Goal: Information Seeking & Learning: Learn about a topic

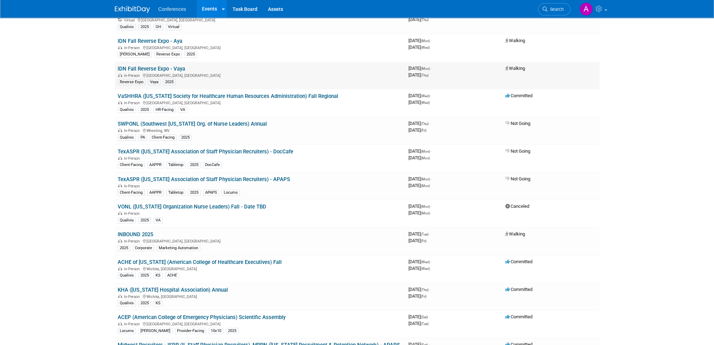
scroll to position [281, 0]
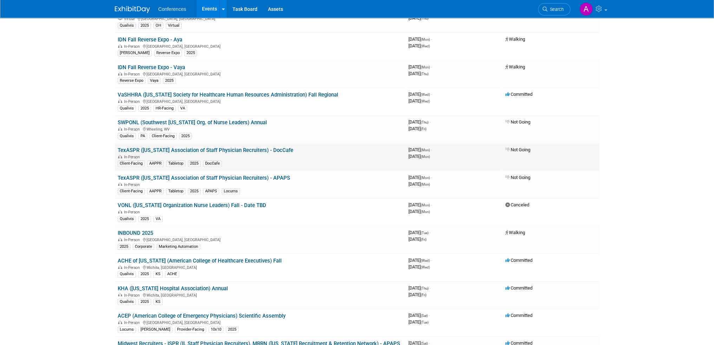
click at [198, 148] on link "TexASPR ([US_STATE] Association of Staff Physician Recruiters) - DocCafe" at bounding box center [206, 150] width 176 height 6
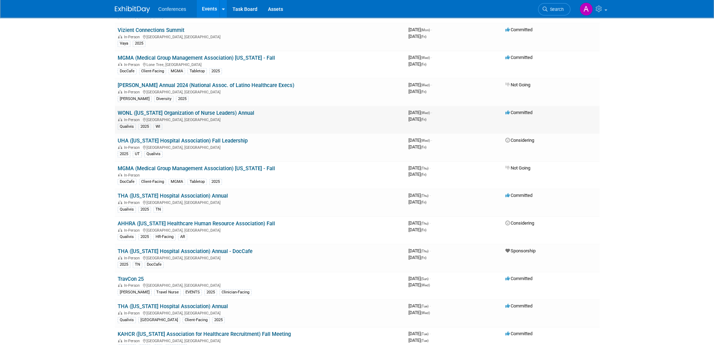
scroll to position [878, 0]
click at [228, 164] on link "MGMA (Medical Group Management Association) [US_STATE] - Fall" at bounding box center [196, 167] width 157 height 6
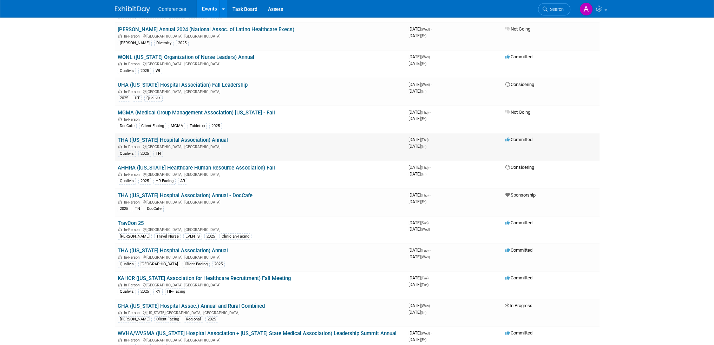
scroll to position [984, 0]
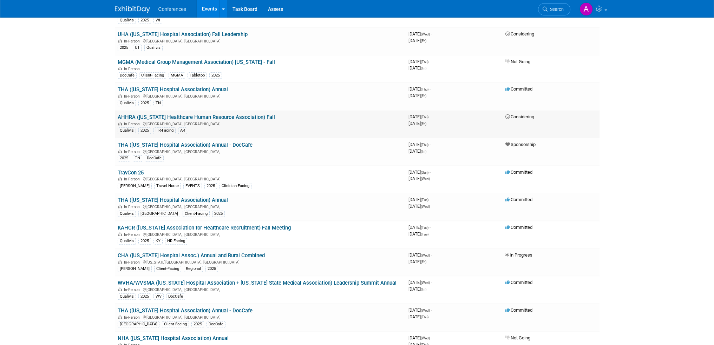
click at [220, 114] on link "AHHRA ([US_STATE] Healthcare Human Resource Association) Fall" at bounding box center [196, 117] width 157 height 6
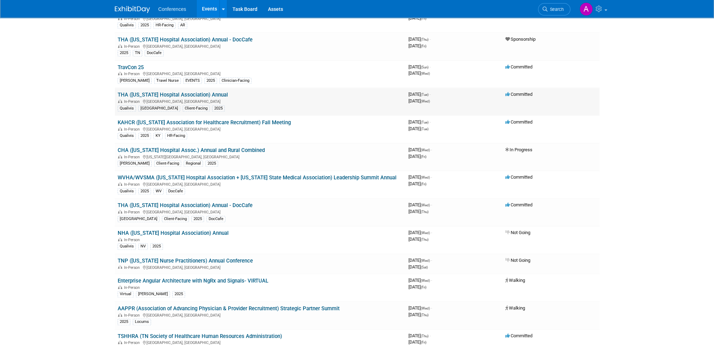
scroll to position [1054, 0]
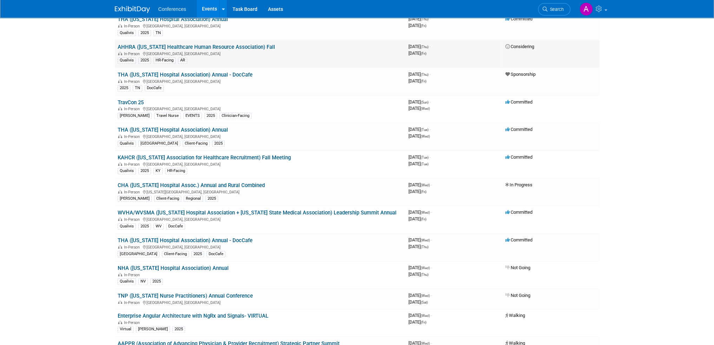
click at [165, 44] on link "AHHRA ([US_STATE] Healthcare Human Resource Association) Fall" at bounding box center [196, 47] width 157 height 6
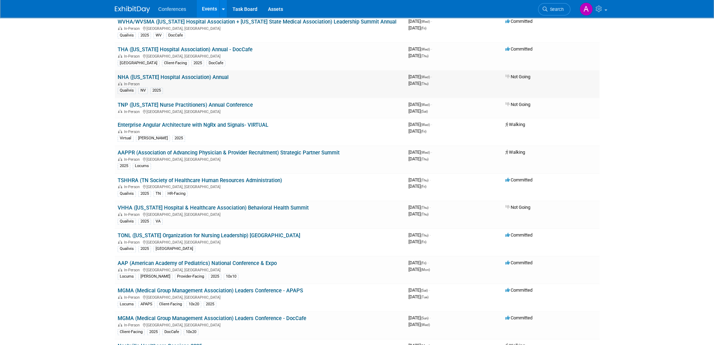
scroll to position [1230, 0]
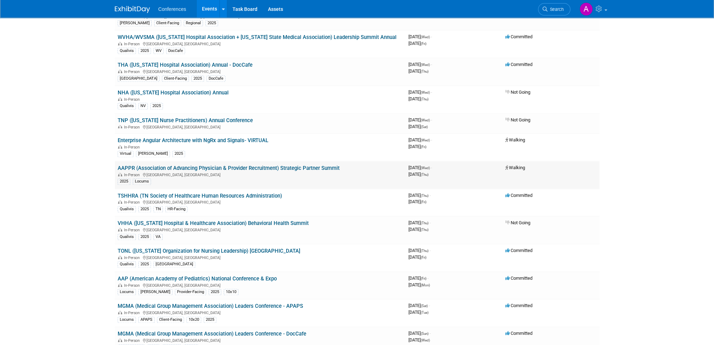
click at [305, 165] on link "AAPPR (Association of Advancing Physician & Provider Recruitment) Strategic Par…" at bounding box center [229, 168] width 222 height 6
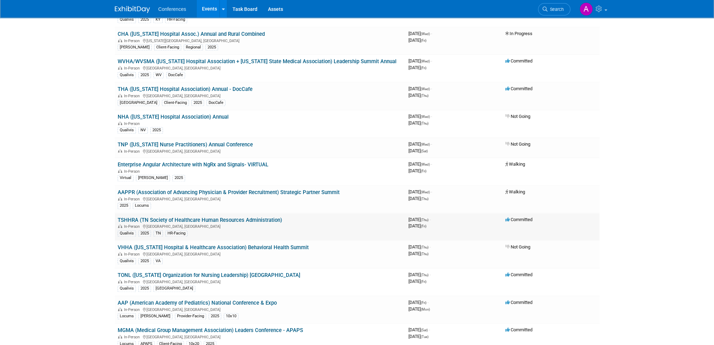
scroll to position [1195, 0]
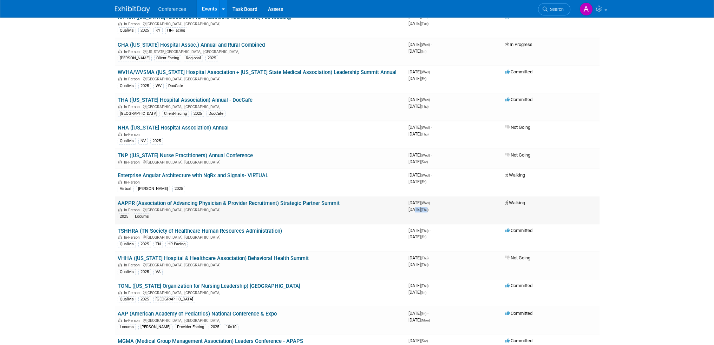
drag, startPoint x: 416, startPoint y: 194, endPoint x: 456, endPoint y: 201, distance: 40.7
click at [456, 201] on td "3967660800 September 24, 2025 (Wed) - September 25, 2025 (Thu)" at bounding box center [454, 210] width 97 height 28
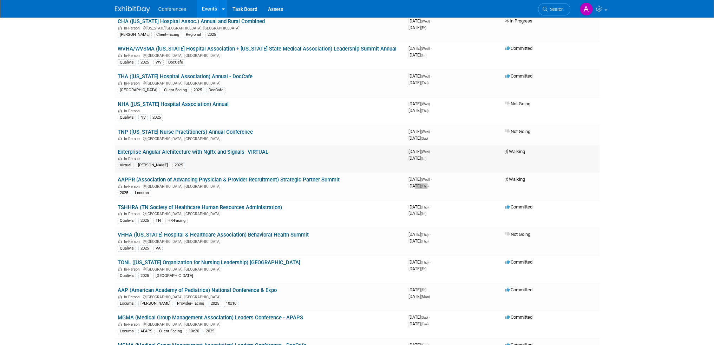
scroll to position [1265, 0]
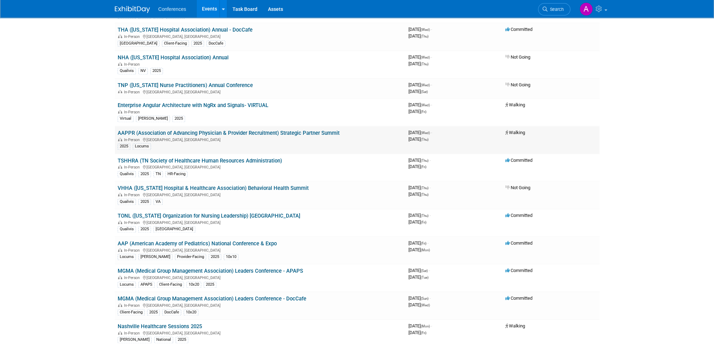
click at [216, 137] on div "In-Person Lake Buena Vista, FL" at bounding box center [260, 140] width 285 height 6
click at [217, 130] on link "AAPPR (Association of Advancing Physician & Provider Recruitment) Strategic Par…" at bounding box center [229, 133] width 222 height 6
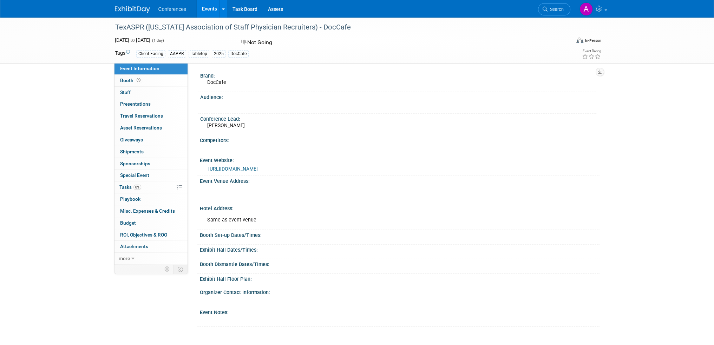
click at [256, 171] on link "https://www.aapprtexas.org/" at bounding box center [233, 169] width 50 height 6
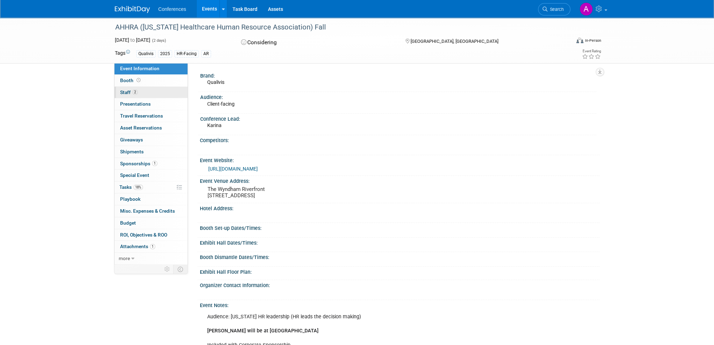
click at [146, 89] on link "2 Staff 2" at bounding box center [151, 93] width 73 height 12
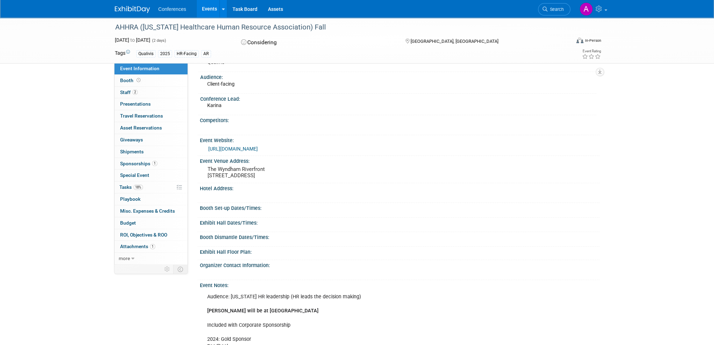
scroll to position [6, 0]
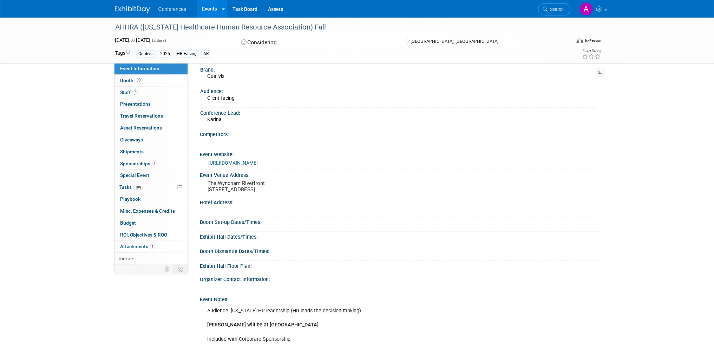
click at [246, 226] on div "Booth Set-up Dates/Times:" at bounding box center [400, 221] width 400 height 9
click at [258, 160] on link "https://www.arkhospitals.org/Online/Education/Upcoming_Events/Online/Events/Eve…" at bounding box center [233, 163] width 50 height 6
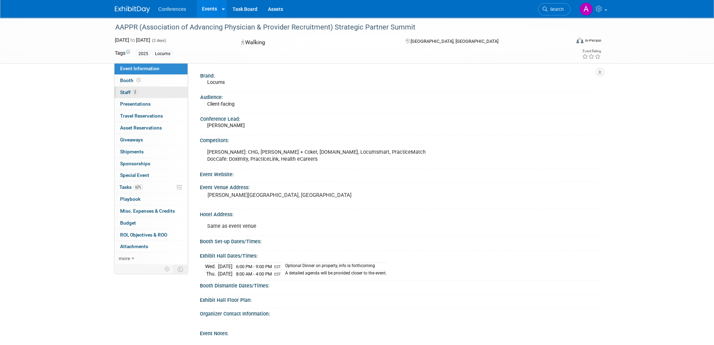
click at [158, 94] on link "2 Staff 2" at bounding box center [151, 93] width 73 height 12
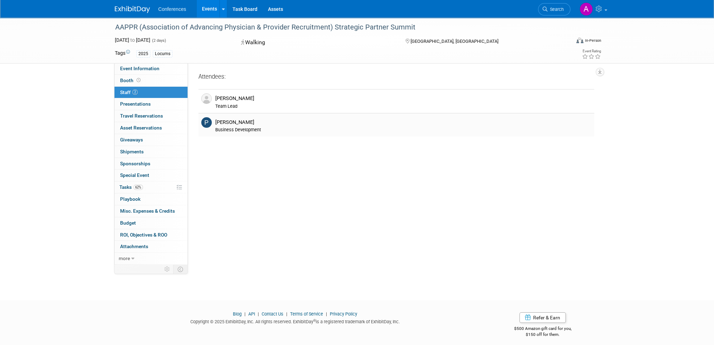
drag, startPoint x: 254, startPoint y: 131, endPoint x: 244, endPoint y: 129, distance: 10.0
click at [245, 129] on td "Patrick Hinkle Business Development" at bounding box center [404, 125] width 382 height 24
click at [244, 129] on div "Business Development" at bounding box center [403, 130] width 376 height 6
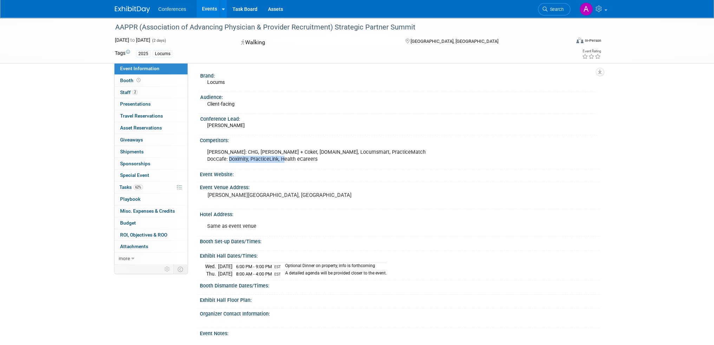
drag, startPoint x: 228, startPoint y: 158, endPoint x: 284, endPoint y: 156, distance: 55.6
click at [284, 156] on div "Aya: CHG, Jackson + Coker, LT.com, Locumsmart, PracticeMatch DocCafe: Doximity,…" at bounding box center [361, 155] width 319 height 21
click at [285, 158] on div "Aya: CHG, Jackson + Coker, LT.com, Locumsmart, PracticeMatch DocCafe: Doximity,…" at bounding box center [361, 155] width 319 height 21
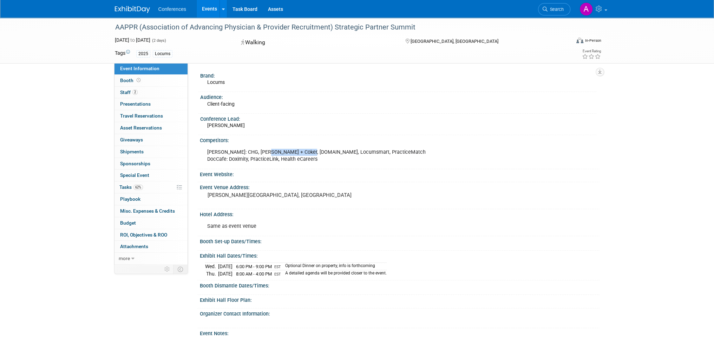
drag, startPoint x: 266, startPoint y: 152, endPoint x: 304, endPoint y: 153, distance: 38.3
click at [304, 153] on div "Aya: CHG, Jackson + Coker, LT.com, Locumsmart, PracticeMatch DocCafe: Doximity,…" at bounding box center [361, 155] width 319 height 21
click at [308, 171] on div "Brand: Locums Audience: Client-facing Conference Lead: Mel Competitors: Aya: CH…" at bounding box center [396, 210] width 396 height 278
click at [308, 171] on div "Event Website:" at bounding box center [400, 173] width 400 height 9
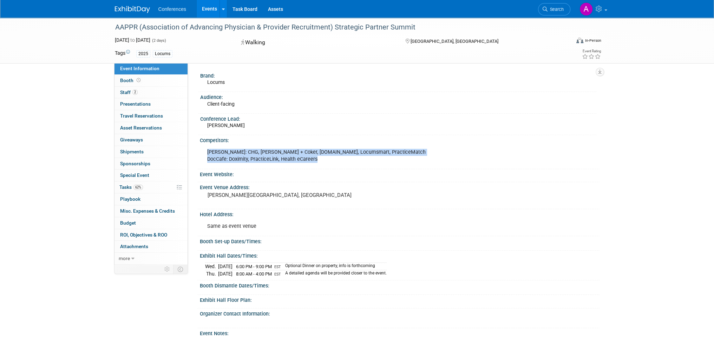
drag, startPoint x: 299, startPoint y: 160, endPoint x: 200, endPoint y: 153, distance: 99.3
click at [200, 153] on div "Aya: CHG, Jackson + Coker, LT.com, Locumsmart, PracticeMatch DocCafe: Doximity,…" at bounding box center [400, 156] width 400 height 24
click at [215, 150] on div "Aya: CHG, Jackson + Coker, LT.com, Locumsmart, PracticeMatch DocCafe: Doximity,…" at bounding box center [361, 155] width 319 height 21
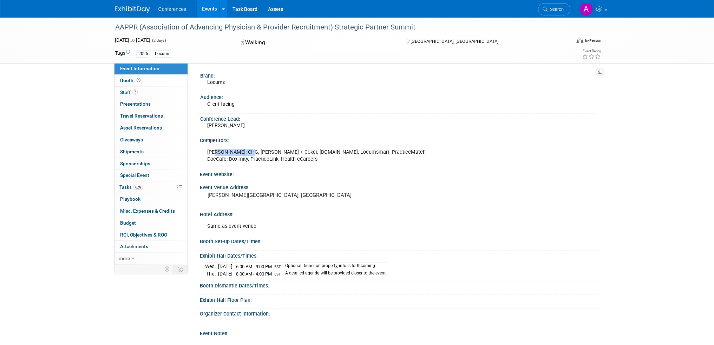
click at [236, 151] on div "Aya: CHG, Jackson + Coker, LT.com, Locumsmart, PracticeMatch DocCafe: Doximity,…" at bounding box center [361, 155] width 319 height 21
drag, startPoint x: 205, startPoint y: 162, endPoint x: 327, endPoint y: 164, distance: 122.3
click at [327, 164] on div "Aya: CHG, Jackson + Coker, LT.com, Locumsmart, PracticeMatch DocCafe: Doximity,…" at bounding box center [361, 155] width 319 height 21
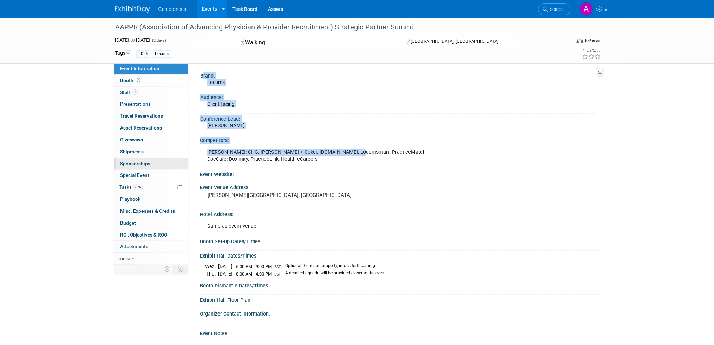
drag, startPoint x: 234, startPoint y: 158, endPoint x: 173, endPoint y: 158, distance: 61.8
click at [184, 158] on div "Event Information Event Info Booth Booth 2 Staff 2 Staff 0 Presentations 0 Pres…" at bounding box center [357, 183] width 495 height 331
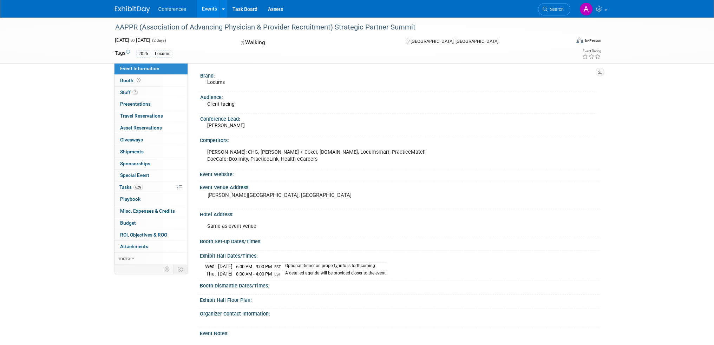
click at [279, 158] on div "Aya: CHG, Jackson + Coker, LT.com, Locumsmart, PracticeMatch DocCafe: Doximity,…" at bounding box center [361, 155] width 319 height 21
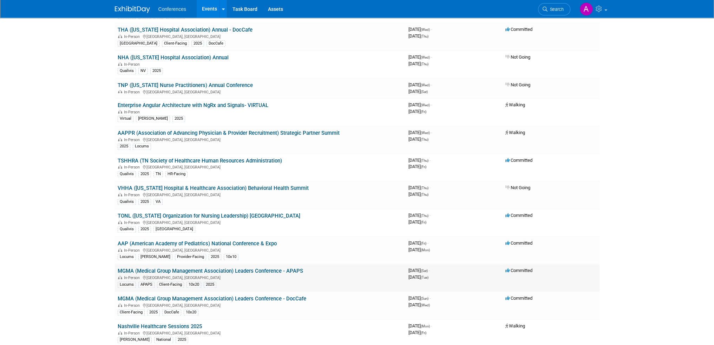
click at [284, 268] on link "MGMA (Medical Group Management Association) Leaders Conference - APAPS" at bounding box center [210, 271] width 185 height 6
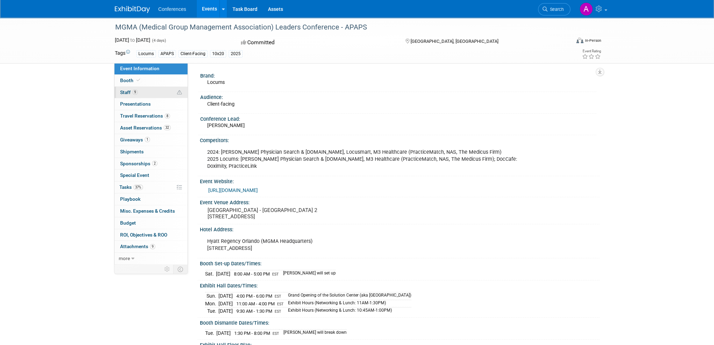
click at [150, 93] on link "9 Staff 9" at bounding box center [151, 93] width 73 height 12
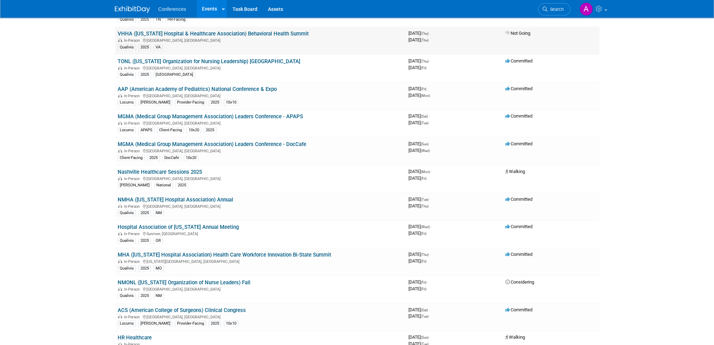
scroll to position [1440, 0]
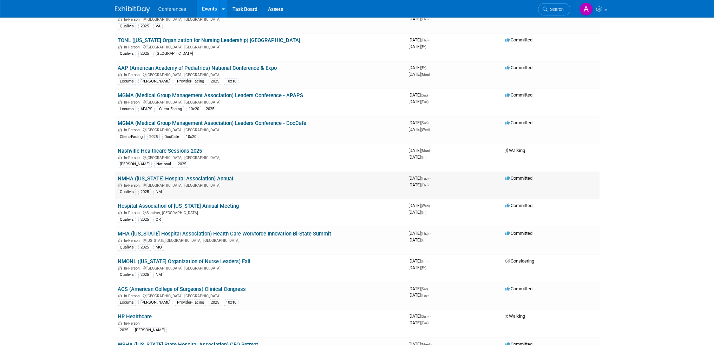
click at [222, 188] on div "Qualivis 2025 NM" at bounding box center [260, 191] width 285 height 7
click at [222, 176] on link "NMHA ([US_STATE] Hospital Association) Annual" at bounding box center [176, 179] width 116 height 6
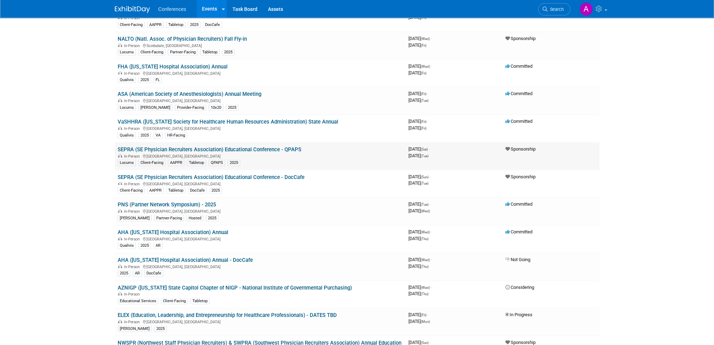
scroll to position [2003, 0]
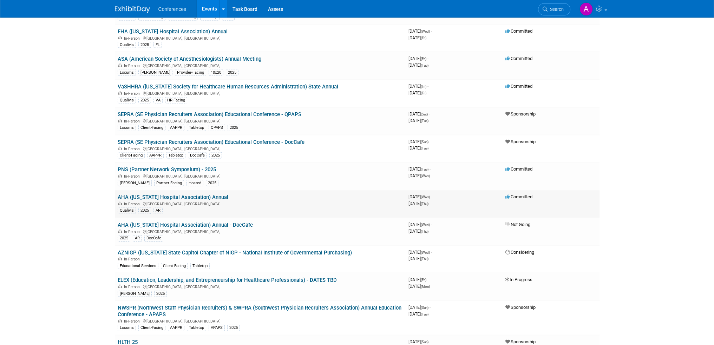
click at [195, 194] on link "AHA ([US_STATE] Hospital Association) Annual" at bounding box center [173, 197] width 111 height 6
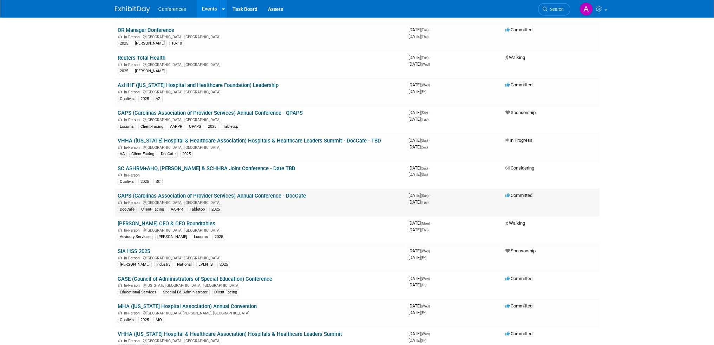
scroll to position [2600, 0]
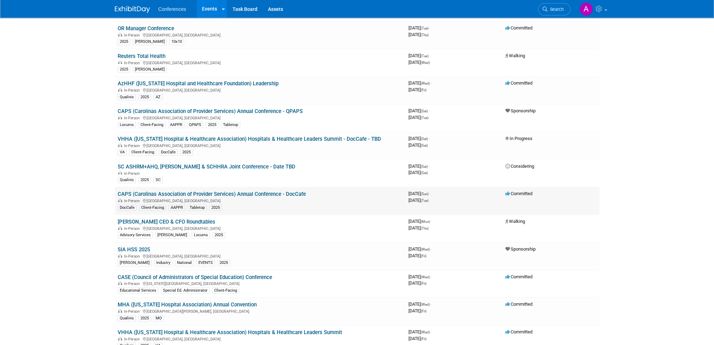
click at [208, 191] on link "CAPS (Carolinas Association of Provider Services) Annual Conference - DocCafe" at bounding box center [212, 194] width 188 height 6
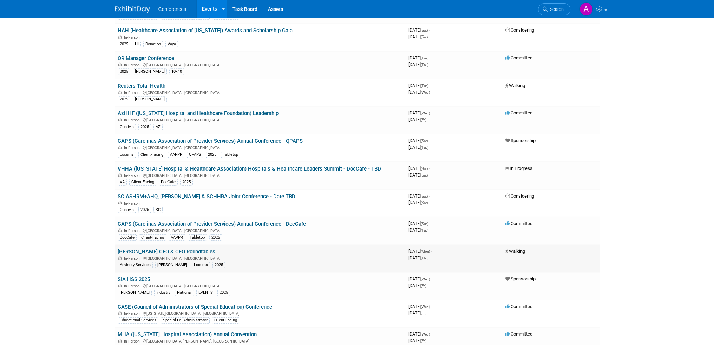
scroll to position [2530, 0]
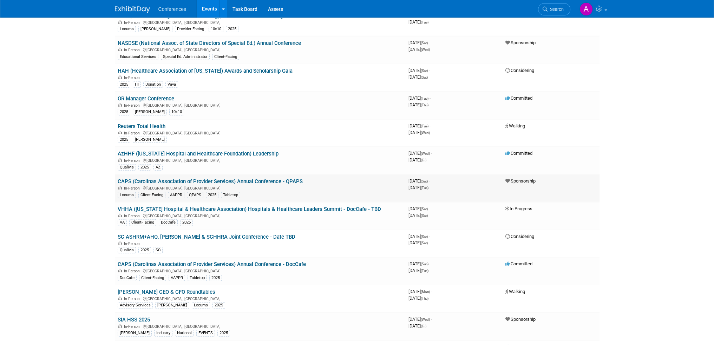
click at [202, 175] on td "CAPS (Carolinas Association of Provider Services) Annual Conference - QPAPS In-…" at bounding box center [260, 189] width 291 height 28
click at [175, 289] on link "[PERSON_NAME] CEO & CFO Roundtables" at bounding box center [167, 292] width 98 height 6
click at [221, 178] on link "CAPS (Carolinas Association of Provider Services) Annual Conference - QPAPS" at bounding box center [210, 181] width 185 height 6
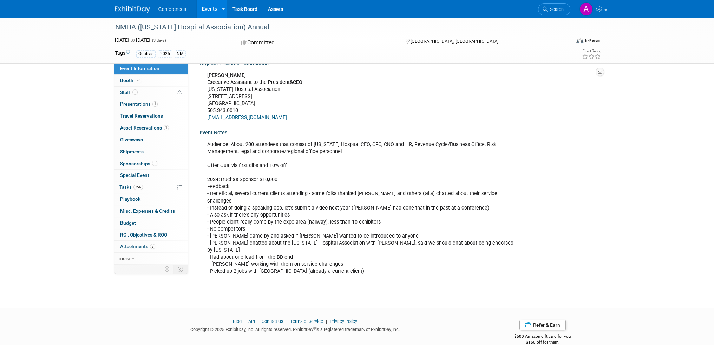
scroll to position [231, 0]
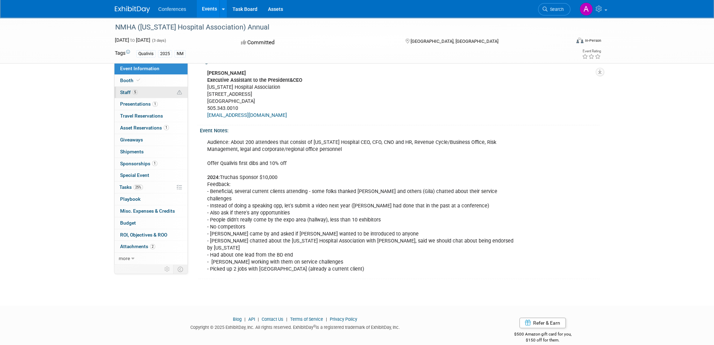
click at [142, 91] on link "5 Staff 5" at bounding box center [151, 93] width 73 height 12
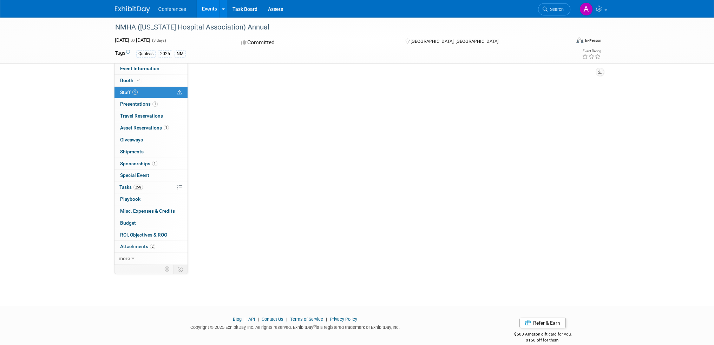
scroll to position [0, 0]
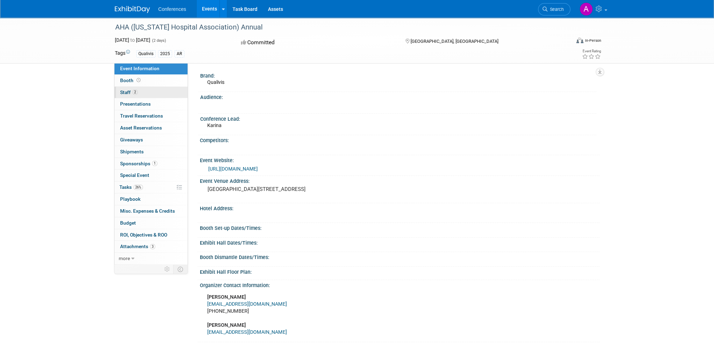
click at [150, 91] on link "2 Staff 2" at bounding box center [151, 93] width 73 height 12
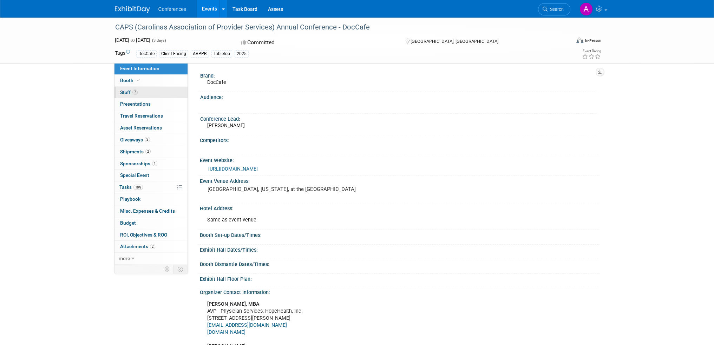
click at [136, 91] on span "2" at bounding box center [134, 92] width 5 height 5
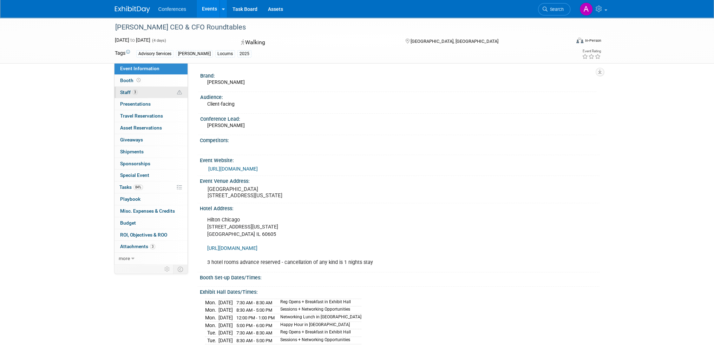
click at [137, 90] on span "Staff 3" at bounding box center [129, 93] width 18 height 6
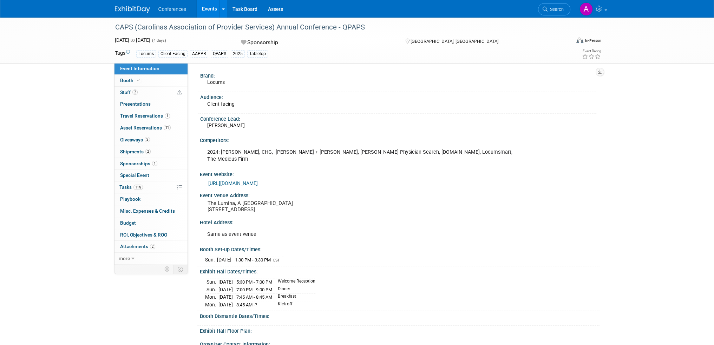
drag, startPoint x: 232, startPoint y: 198, endPoint x: 299, endPoint y: 200, distance: 67.1
click at [299, 200] on pre "The Lumina, A Holiday Inn Resort 1706 N Lumina Ave., Wrightsville Beach, NC 284…" at bounding box center [283, 206] width 151 height 13
drag, startPoint x: 299, startPoint y: 200, endPoint x: 281, endPoint y: 201, distance: 18.7
click at [281, 201] on pre "The Lumina, A Holiday Inn Resort 1706 N Lumina Ave., Wrightsville Beach, NC 284…" at bounding box center [283, 206] width 151 height 13
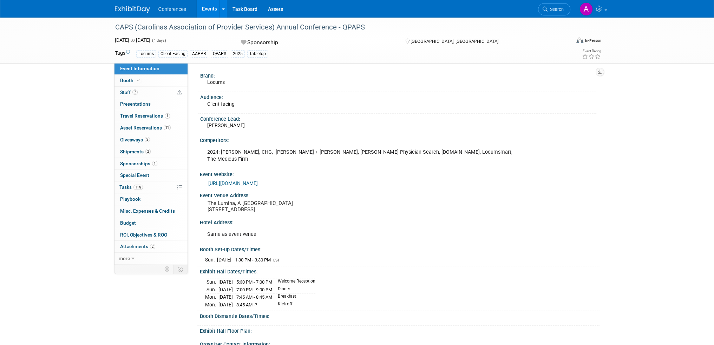
click at [281, 201] on pre "The Lumina, A Holiday Inn Resort 1706 N Lumina Ave., Wrightsville Beach, NC 284…" at bounding box center [283, 206] width 151 height 13
drag, startPoint x: 206, startPoint y: 196, endPoint x: 350, endPoint y: 212, distance: 145.3
click at [350, 212] on div "Brand: Locums Audience: Client-facing Conference Lead: Mel Competitors: 2024: B…" at bounding box center [396, 257] width 396 height 372
click at [352, 207] on div "The Lumina, A Holiday Inn Resort 1706 N Lumina Ave., Wrightsville Beach, NC 284…" at bounding box center [283, 206] width 167 height 17
drag, startPoint x: 328, startPoint y: 199, endPoint x: 221, endPoint y: 195, distance: 107.2
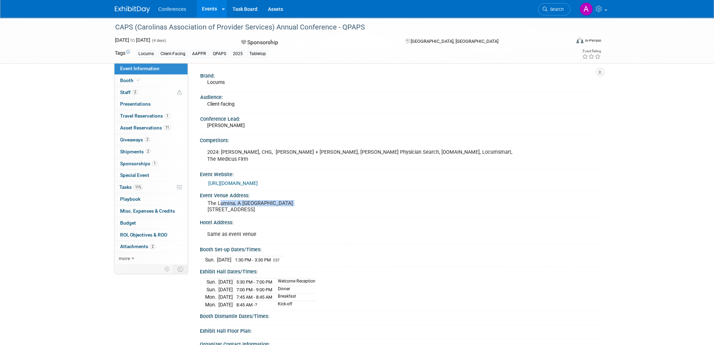
click at [221, 200] on pre "The Lumina, A Holiday Inn Resort 1706 N Lumina Ave., Wrightsville Beach, NC 284…" at bounding box center [283, 206] width 151 height 13
drag, startPoint x: 206, startPoint y: 194, endPoint x: 337, endPoint y: 201, distance: 130.9
click at [337, 201] on div "The Lumina, A Holiday Inn Resort 1706 N Lumina Ave., Wrightsville Beach, NC 284…" at bounding box center [283, 206] width 156 height 16
copy pre "The Lumina, A Holiday Inn Resort 1706 N Lumina Ave., Wrightsville Beach, NC 284…"
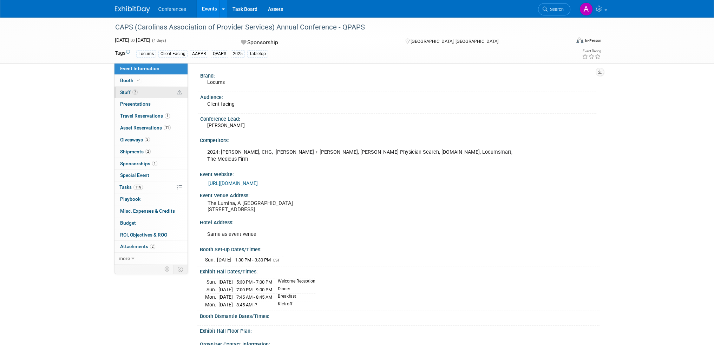
click at [136, 95] on link "2 Staff 2" at bounding box center [151, 93] width 73 height 12
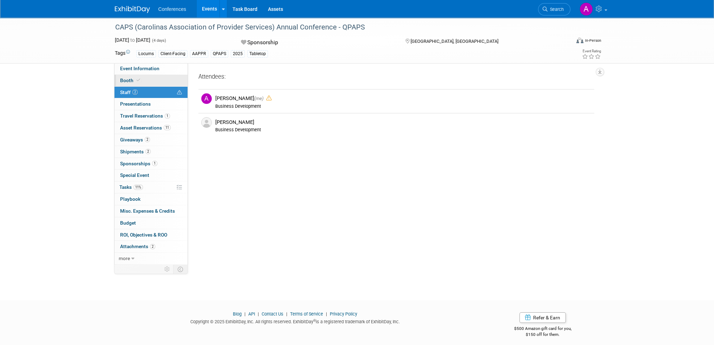
click at [141, 83] on link "Booth" at bounding box center [151, 81] width 73 height 12
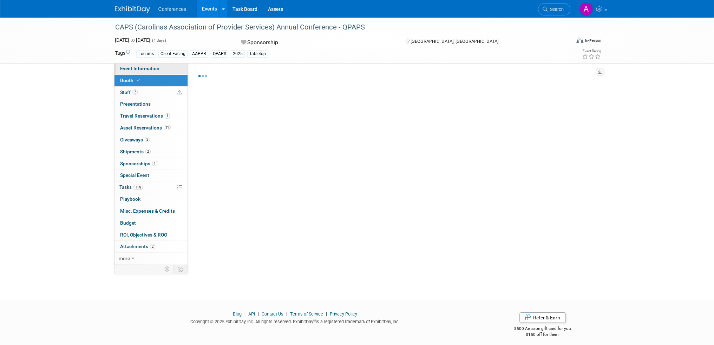
click at [140, 71] on span "Event Information" at bounding box center [139, 69] width 39 height 6
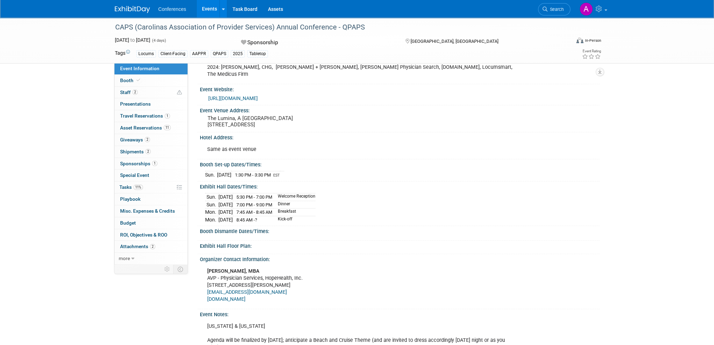
scroll to position [105, 0]
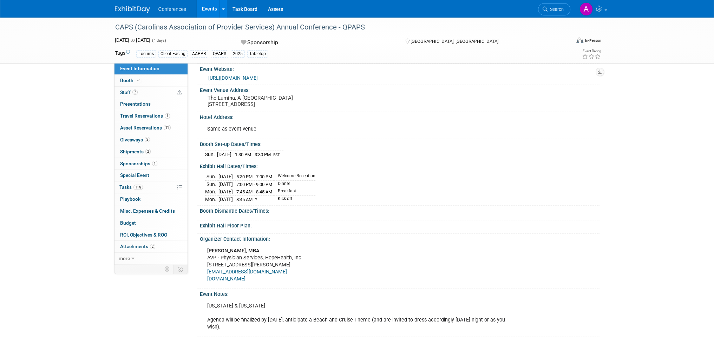
click at [298, 194] on div "Sun. Nov 2, 2025 5:30 PM - 7:00 PM Welcome Reception Sun. Nov 2, 2025 7:00 PM -…" at bounding box center [400, 186] width 400 height 34
click at [295, 196] on td "Kick-off" at bounding box center [295, 199] width 42 height 7
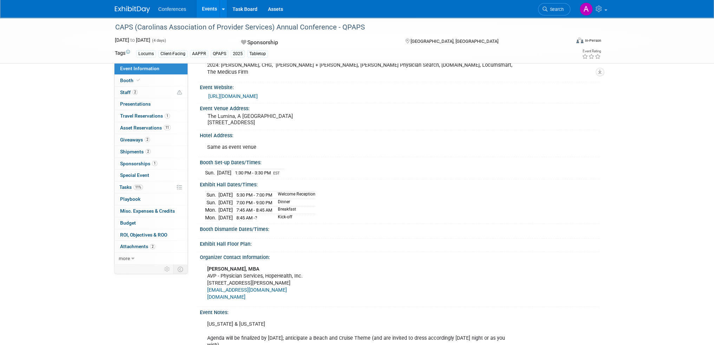
scroll to position [70, 0]
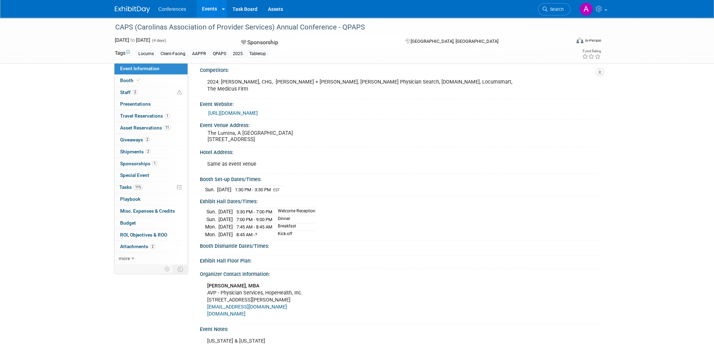
click at [258, 110] on link "https://www.capsnet.org/annual-conference/" at bounding box center [233, 113] width 50 height 6
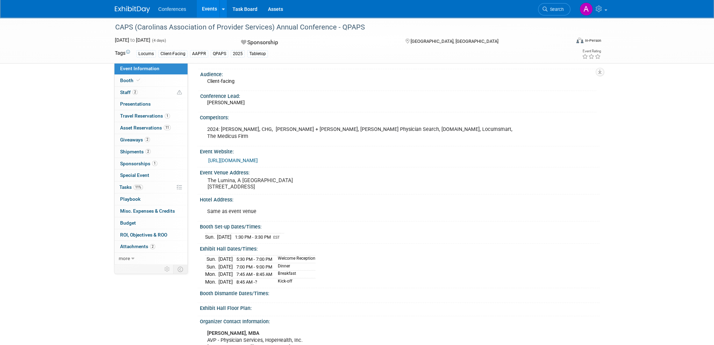
scroll to position [35, 0]
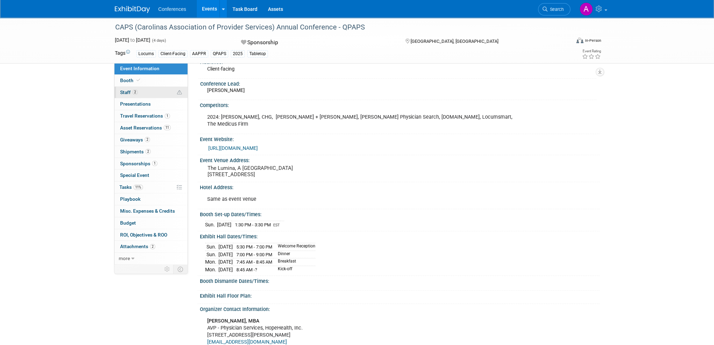
click at [149, 92] on link "2 Staff 2" at bounding box center [151, 93] width 73 height 12
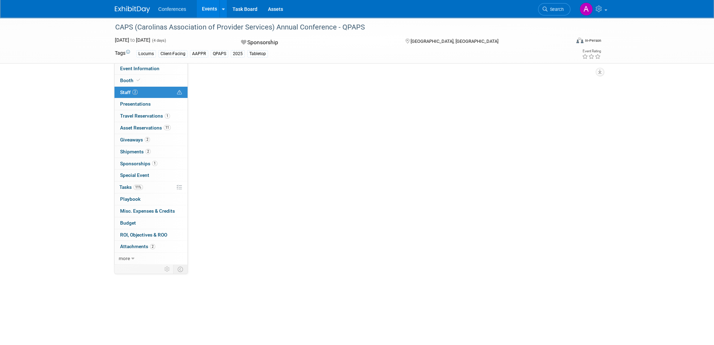
scroll to position [0, 0]
